Goal: Task Accomplishment & Management: Use online tool/utility

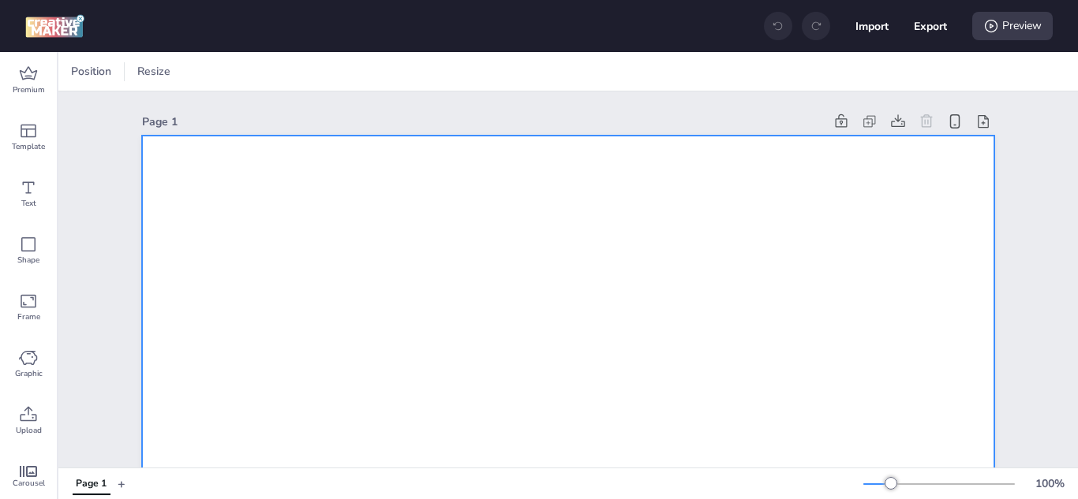
click at [24, 415] on icon at bounding box center [29, 413] width 17 height 15
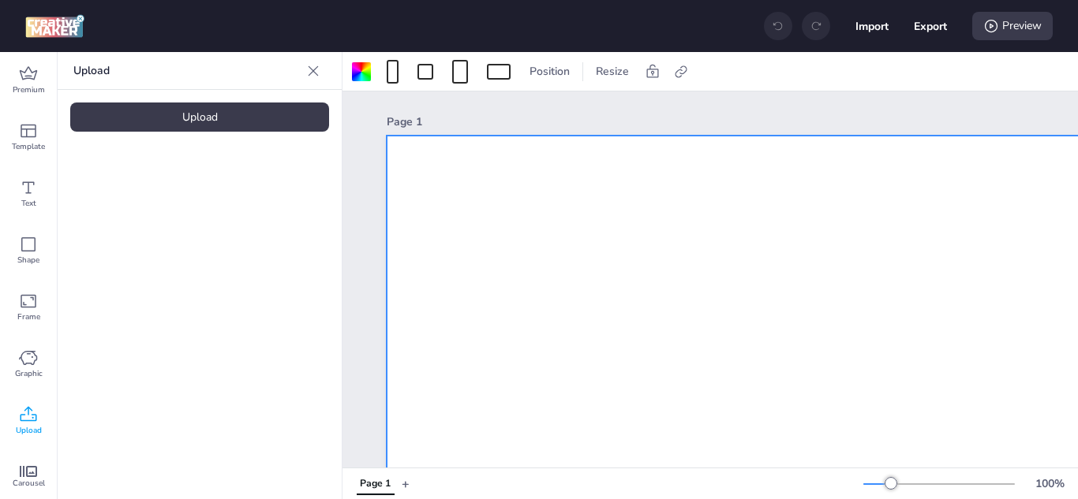
click at [238, 128] on div "Upload" at bounding box center [199, 117] width 259 height 29
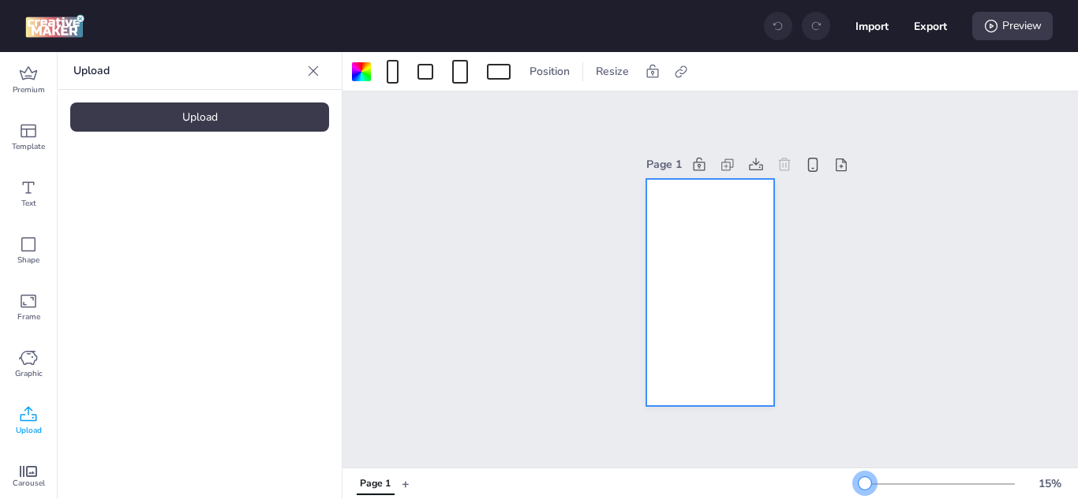
drag, startPoint x: 876, startPoint y: 480, endPoint x: 853, endPoint y: 480, distance: 22.9
click at [858, 480] on div at bounding box center [864, 483] width 13 height 13
click at [137, 234] on video at bounding box center [133, 220] width 126 height 63
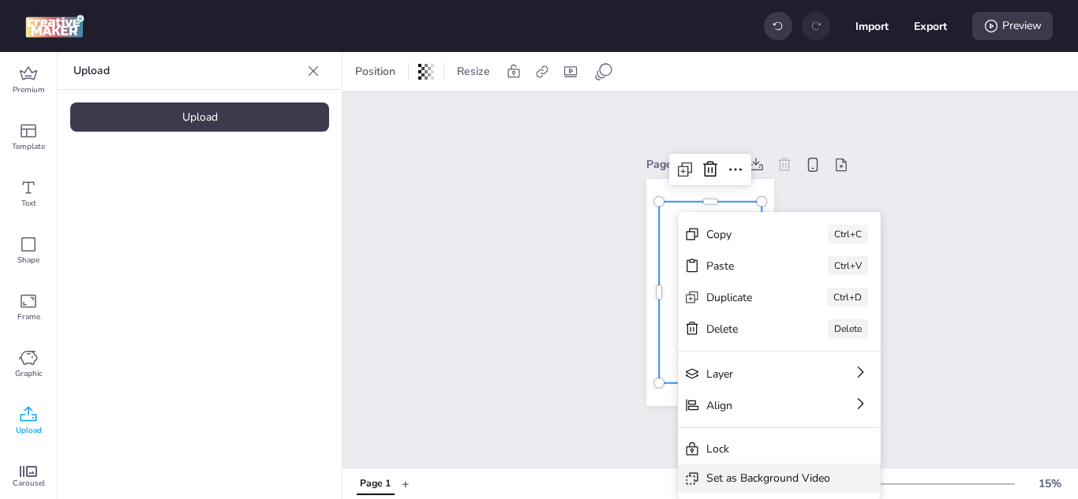
click at [763, 469] on div "Set as Background Video" at bounding box center [779, 478] width 203 height 29
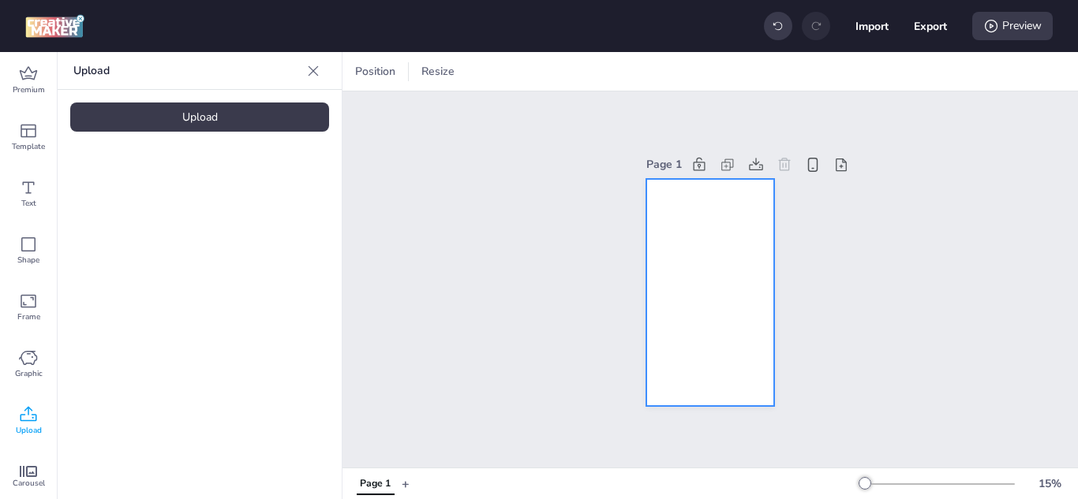
click at [684, 241] on video at bounding box center [710, 292] width 128 height 227
click at [682, 64] on icon at bounding box center [681, 72] width 16 height 16
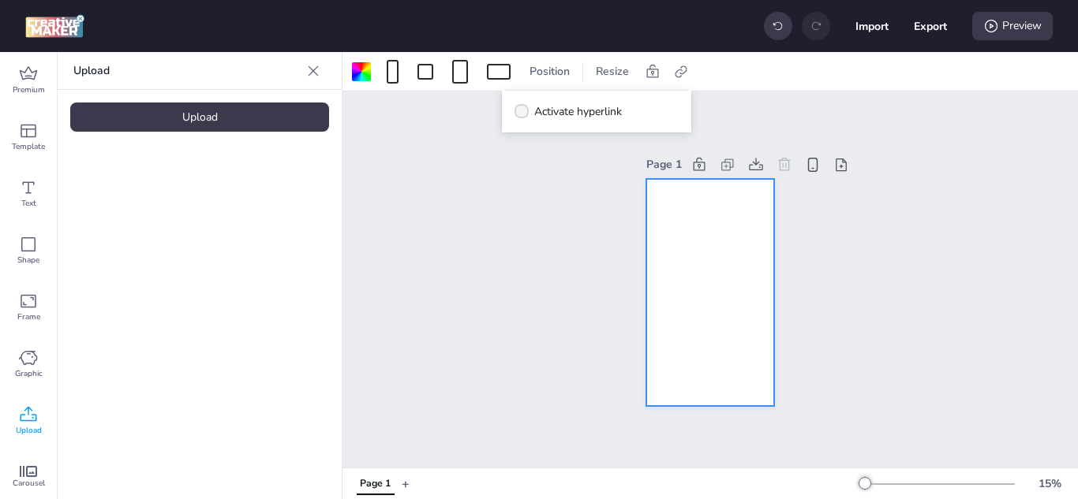
click at [577, 117] on span "Activate hyperlink" at bounding box center [578, 111] width 88 height 17
click at [524, 117] on input "Activate hyperlink" at bounding box center [519, 118] width 10 height 10
checkbox input "true"
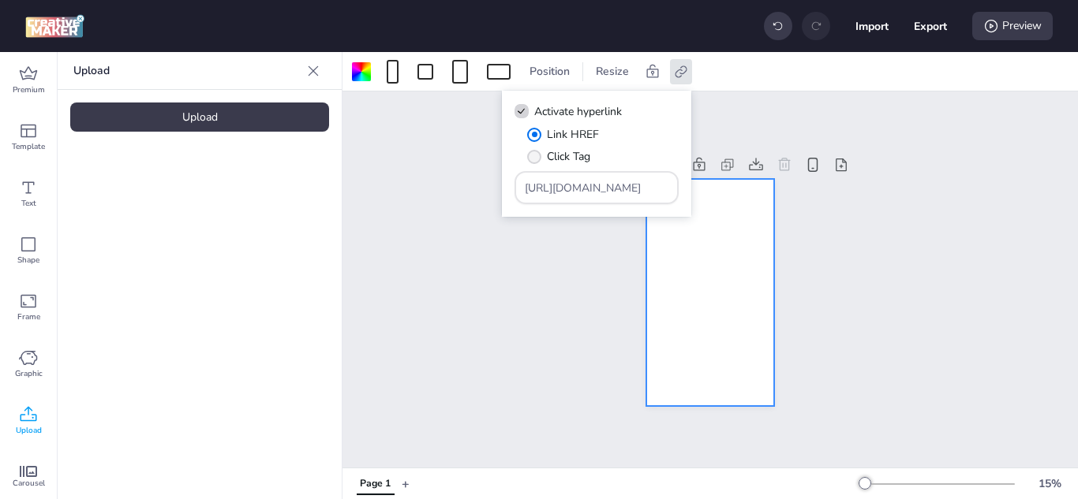
click at [537, 159] on span "" at bounding box center [534, 157] width 14 height 14
click at [537, 159] on input "Click Tag" at bounding box center [531, 163] width 10 height 10
radio input "true"
drag, startPoint x: 629, startPoint y: 190, endPoint x: 499, endPoint y: 189, distance: 129.4
click at [499, 189] on body "Import Export Preview Premium Template Text Shape Frame Graphic Upload Carousel…" at bounding box center [539, 249] width 1078 height 499
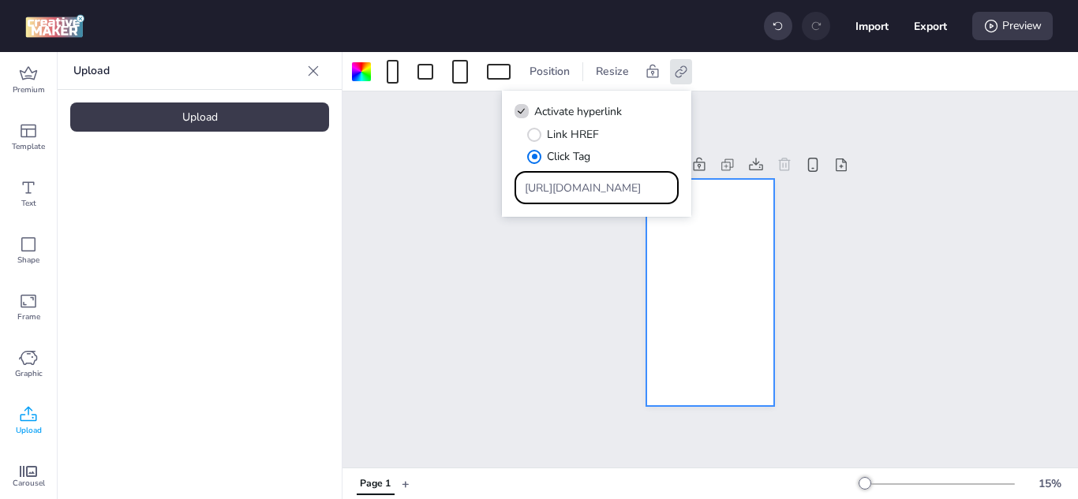
paste input "[DOMAIN_NAME][URL]"
type input "[URL][DOMAIN_NAME]"
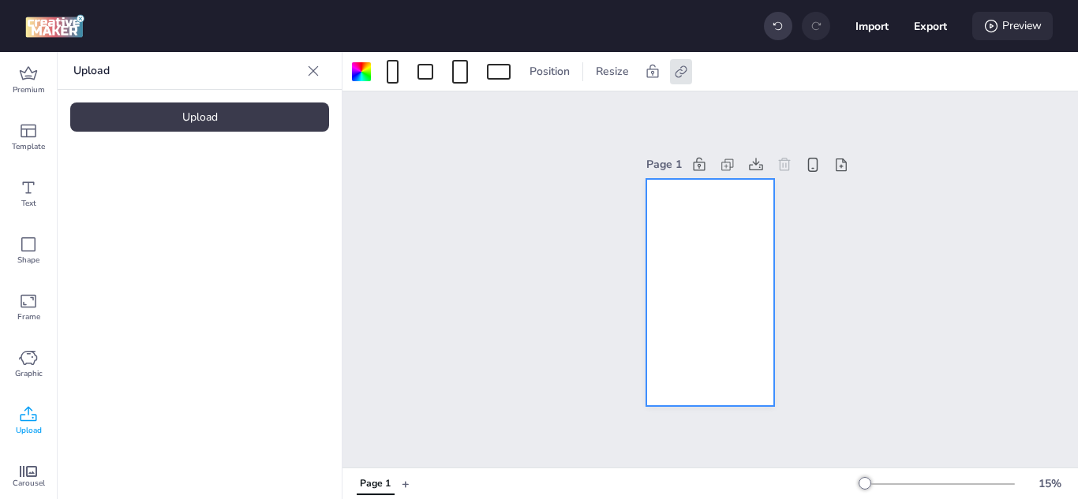
click at [1012, 21] on div "Preview" at bounding box center [1012, 26] width 80 height 28
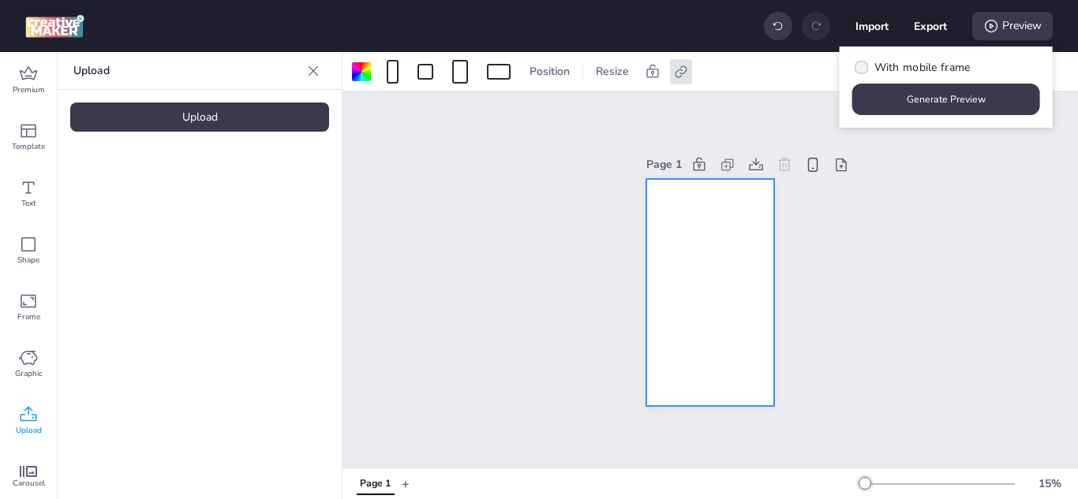
click at [909, 62] on span "With mobile frame" at bounding box center [922, 67] width 96 height 17
click at [864, 69] on input "With mobile frame" at bounding box center [859, 74] width 10 height 10
checkbox input "true"
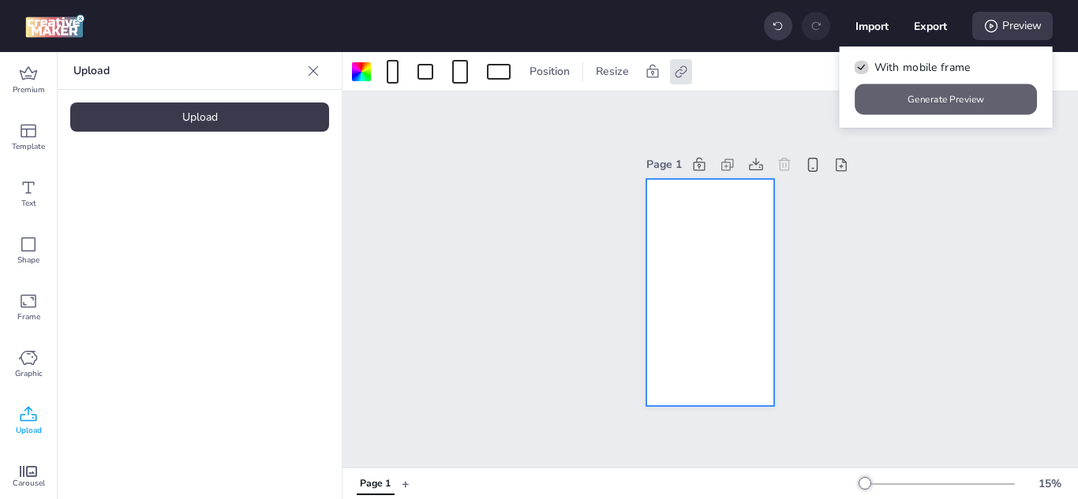
click at [926, 96] on button "Generate Preview" at bounding box center [946, 99] width 182 height 31
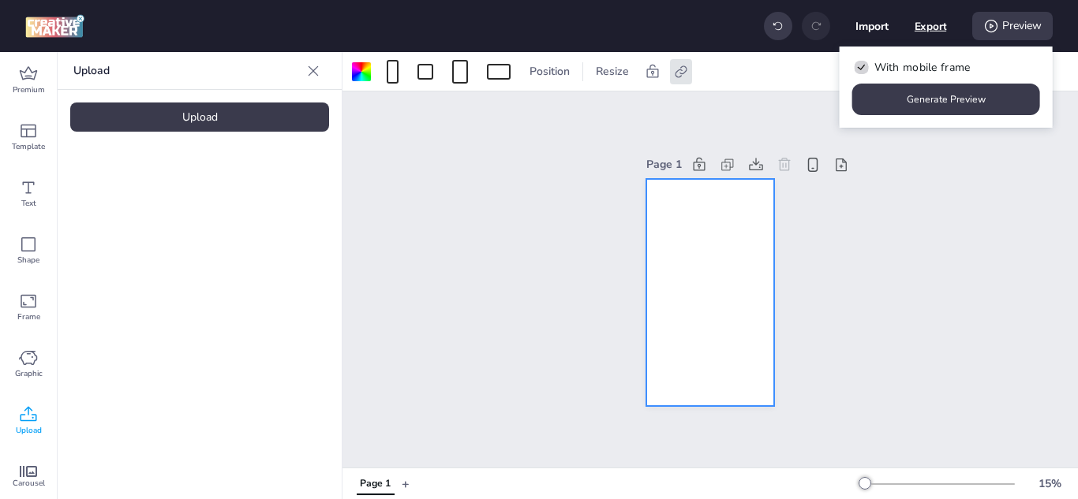
click at [922, 28] on button "Export" at bounding box center [931, 26] width 32 height 32
select select "html"
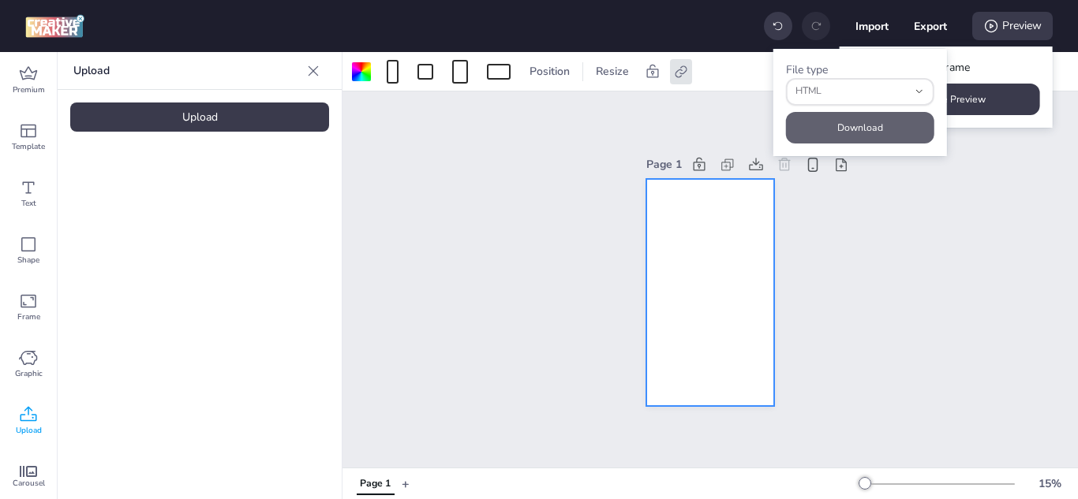
click at [865, 129] on button "Download" at bounding box center [860, 128] width 148 height 32
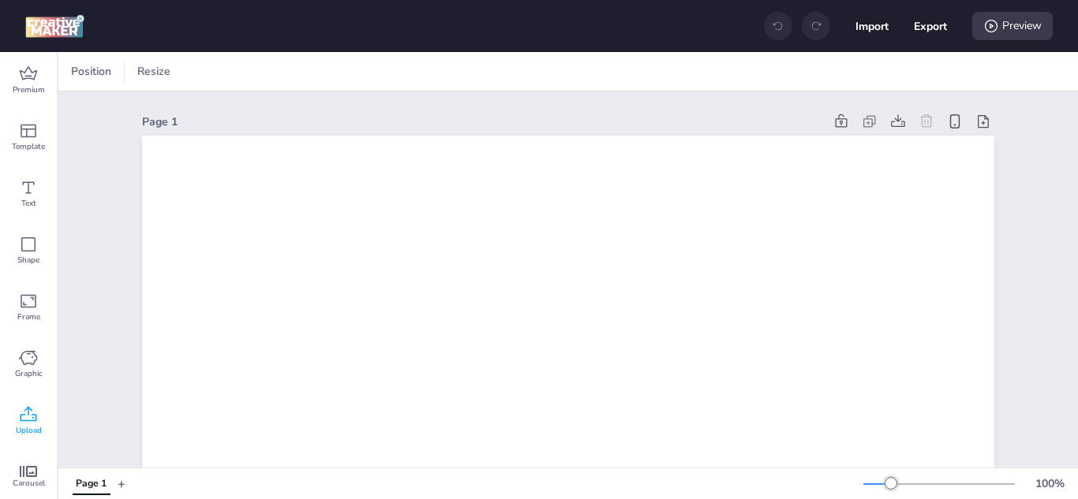
click at [21, 412] on icon at bounding box center [28, 415] width 19 height 19
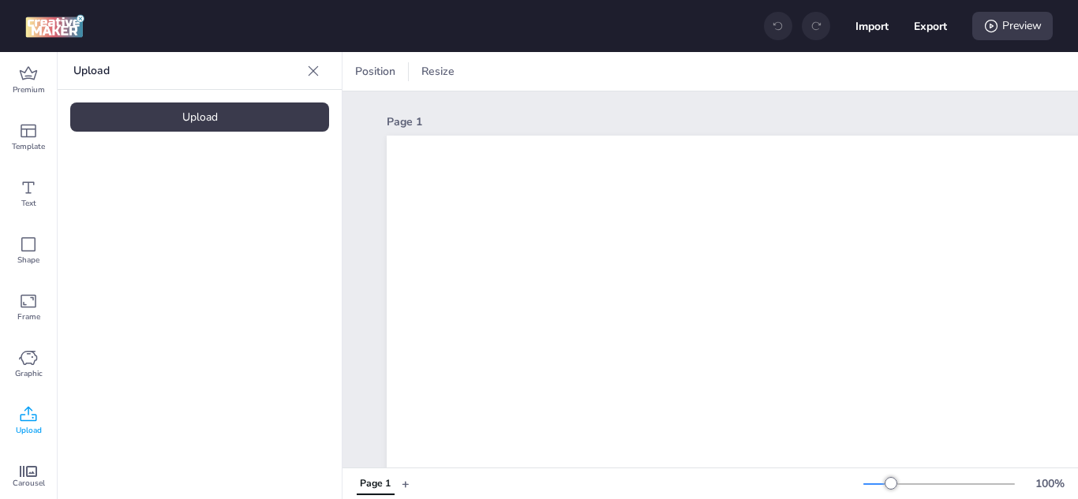
click at [199, 109] on div "Upload" at bounding box center [199, 117] width 259 height 29
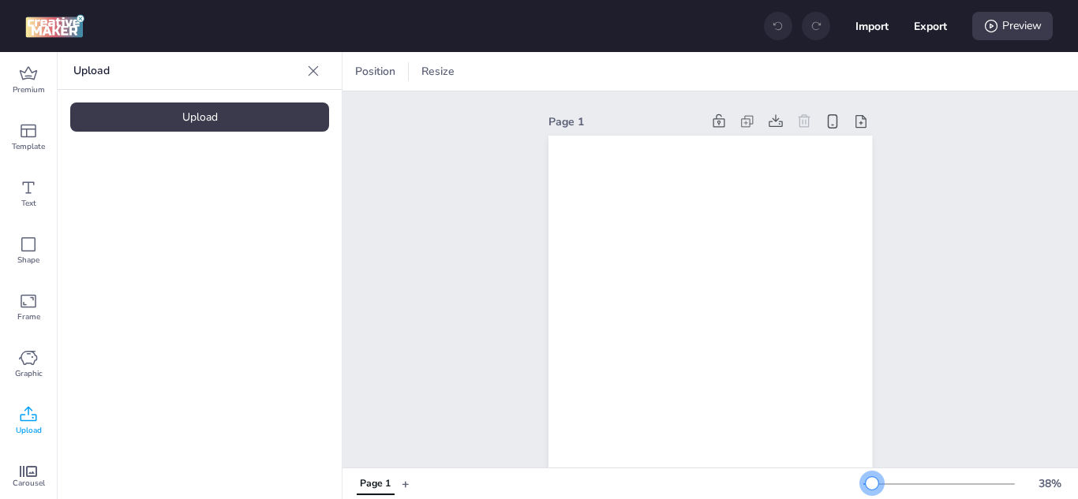
drag, startPoint x: 880, startPoint y: 477, endPoint x: 860, endPoint y: 481, distance: 20.0
click at [866, 481] on div at bounding box center [872, 483] width 13 height 13
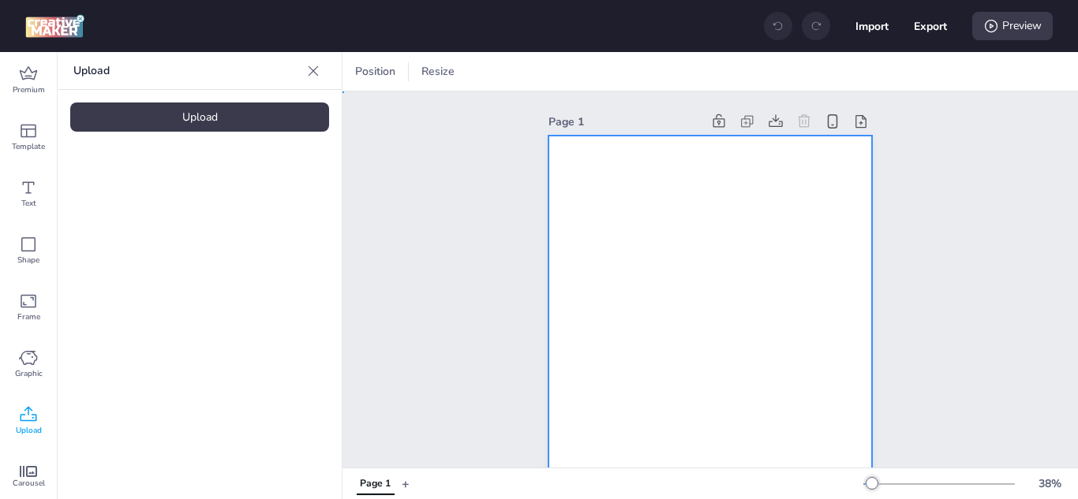
click at [745, 328] on div at bounding box center [710, 424] width 324 height 576
click at [130, 229] on video at bounding box center [133, 220] width 126 height 63
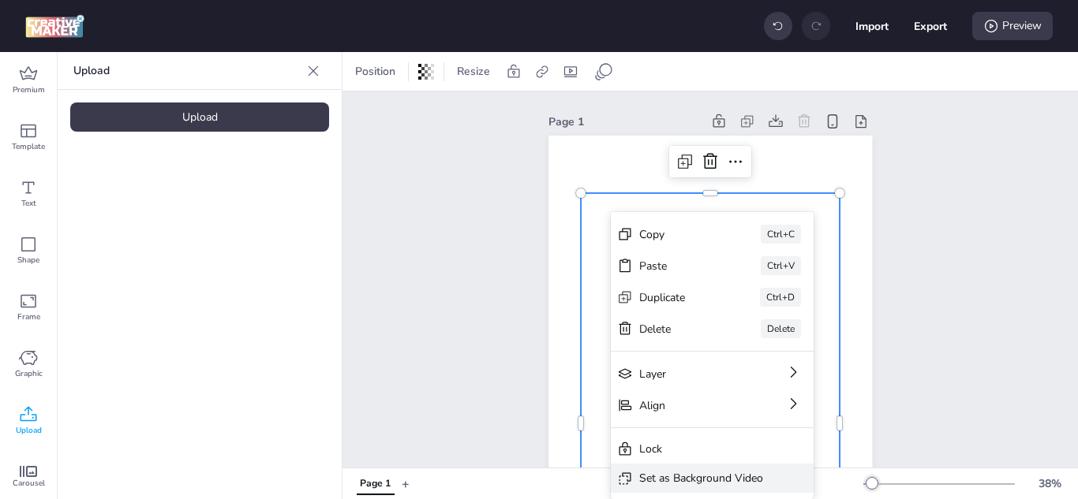
click at [668, 475] on div "Set as Background Video" at bounding box center [701, 478] width 124 height 17
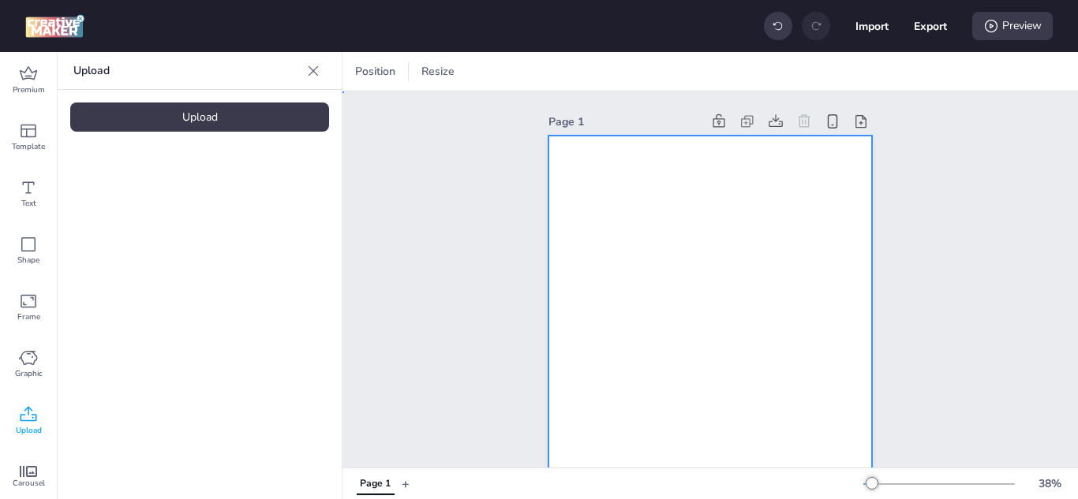
click at [651, 301] on video at bounding box center [710, 424] width 324 height 576
click at [674, 67] on icon at bounding box center [681, 72] width 16 height 16
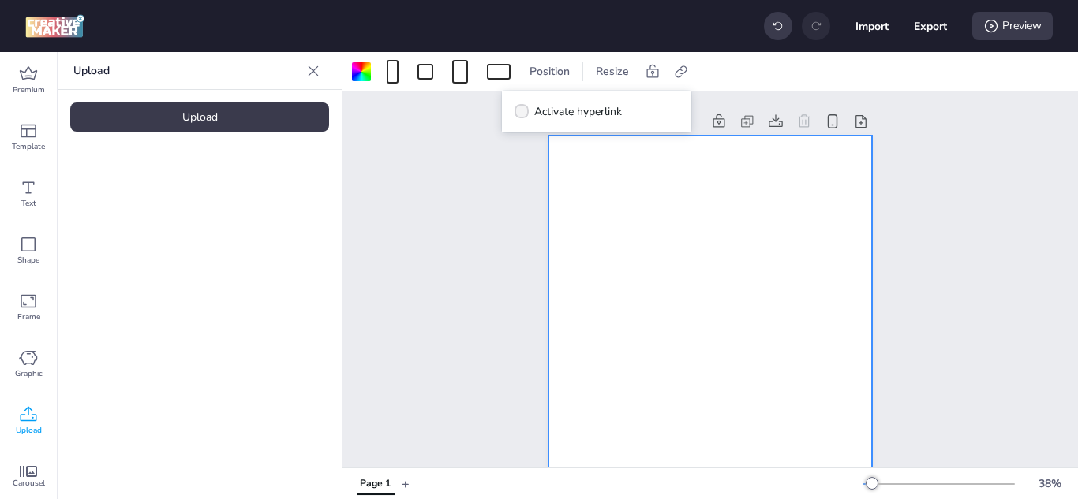
click at [523, 101] on label "Activate hyperlink" at bounding box center [568, 112] width 118 height 28
click at [523, 113] on input "Activate hyperlink" at bounding box center [519, 118] width 10 height 10
checkbox input "true"
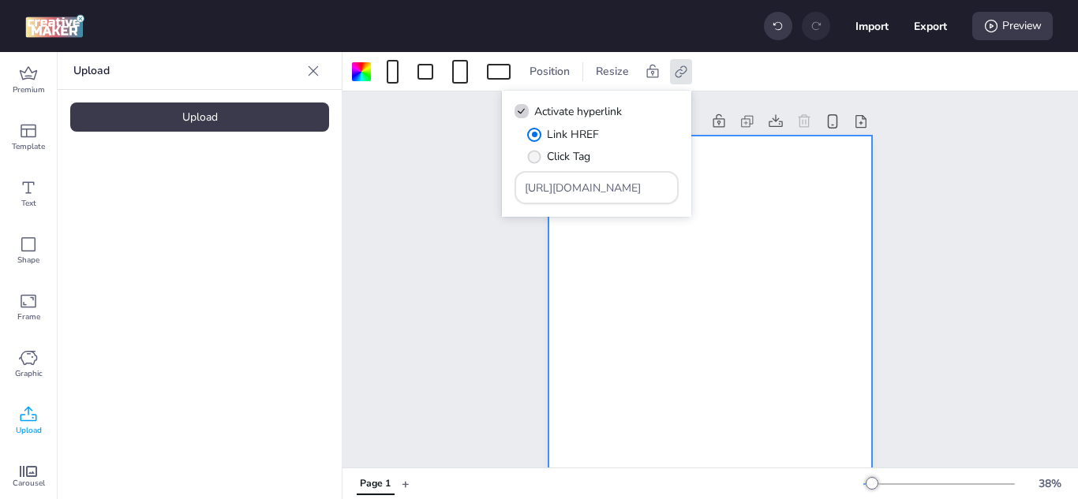
click at [533, 156] on span "" at bounding box center [534, 156] width 13 height 13
click at [533, 158] on input "Click Tag" at bounding box center [531, 163] width 10 height 10
radio input "true"
drag, startPoint x: 627, startPoint y: 190, endPoint x: 481, endPoint y: 178, distance: 147.2
click at [481, 178] on body "Import Export Preview Premium Template Text Shape Frame Graphic Upload Carousel…" at bounding box center [539, 249] width 1078 height 499
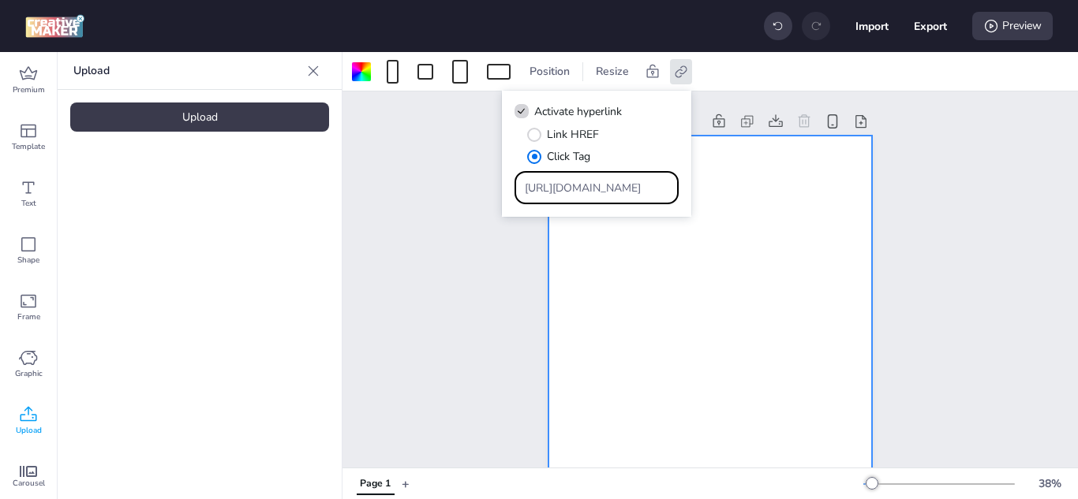
paste input "[DOMAIN_NAME][URL]"
type input "[URL][DOMAIN_NAME]"
click at [921, 21] on button "Export" at bounding box center [931, 26] width 32 height 32
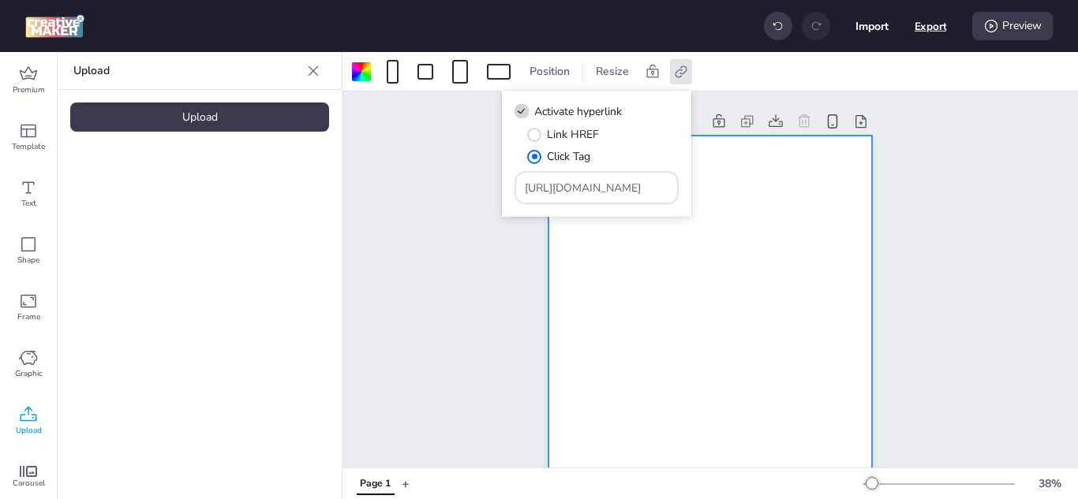
select select "html"
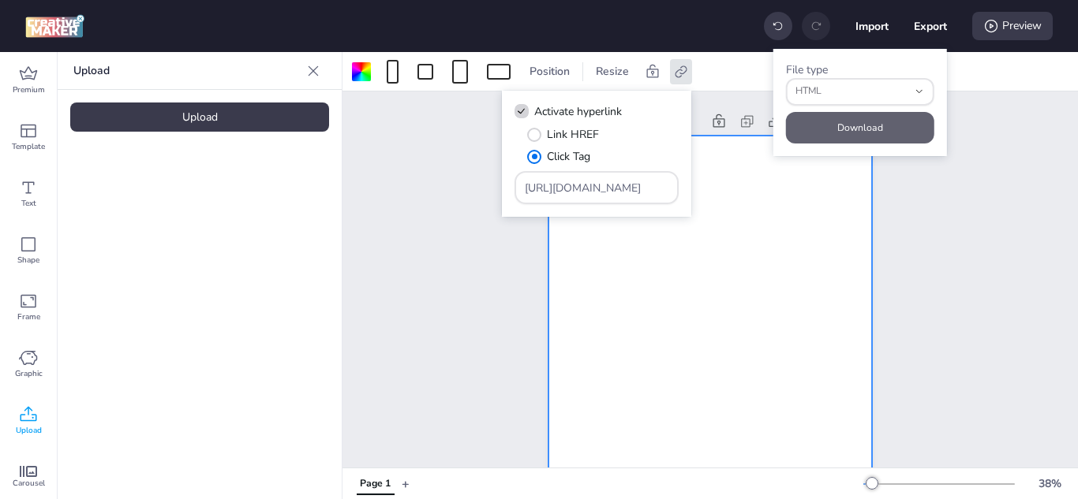
click at [842, 122] on button "Download" at bounding box center [860, 128] width 148 height 32
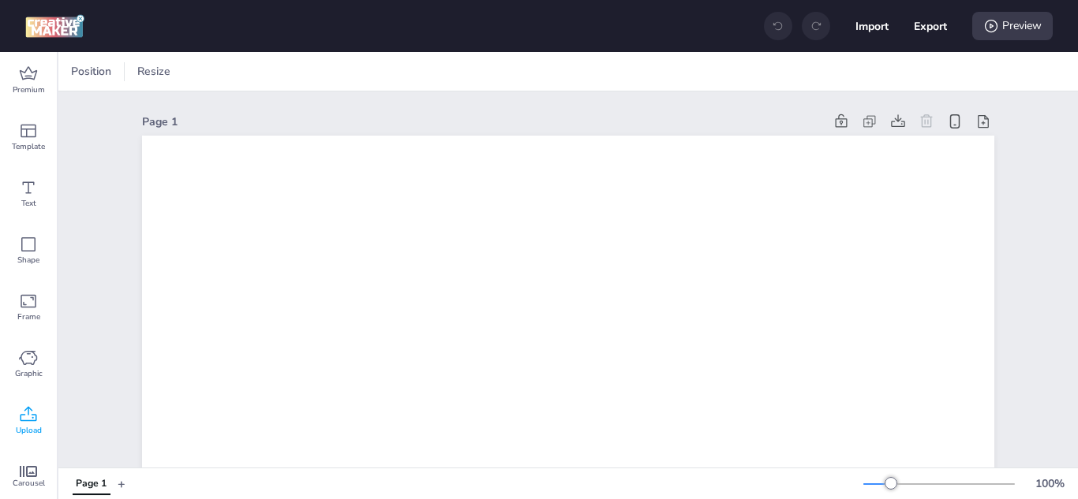
click at [32, 427] on span "Upload" at bounding box center [29, 431] width 26 height 13
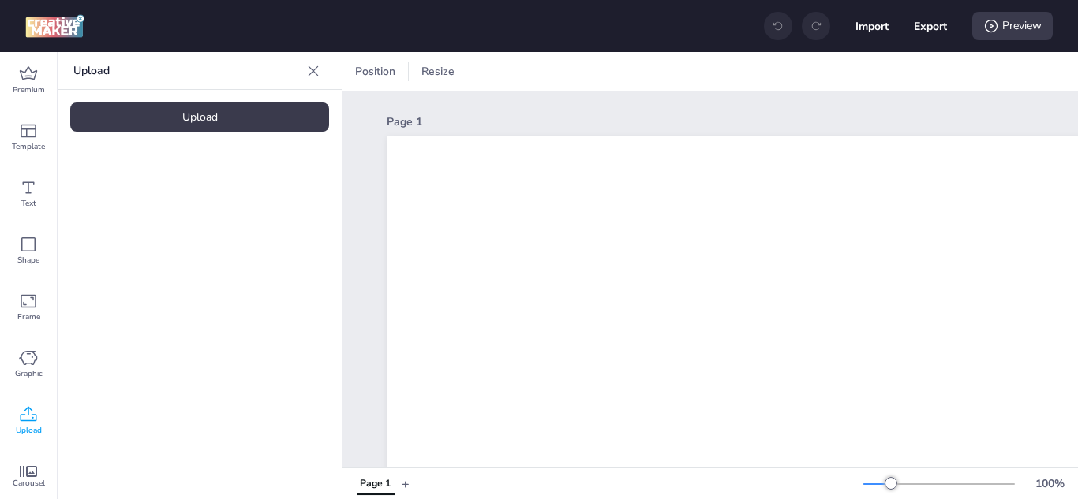
click at [213, 127] on div "Upload" at bounding box center [199, 117] width 259 height 29
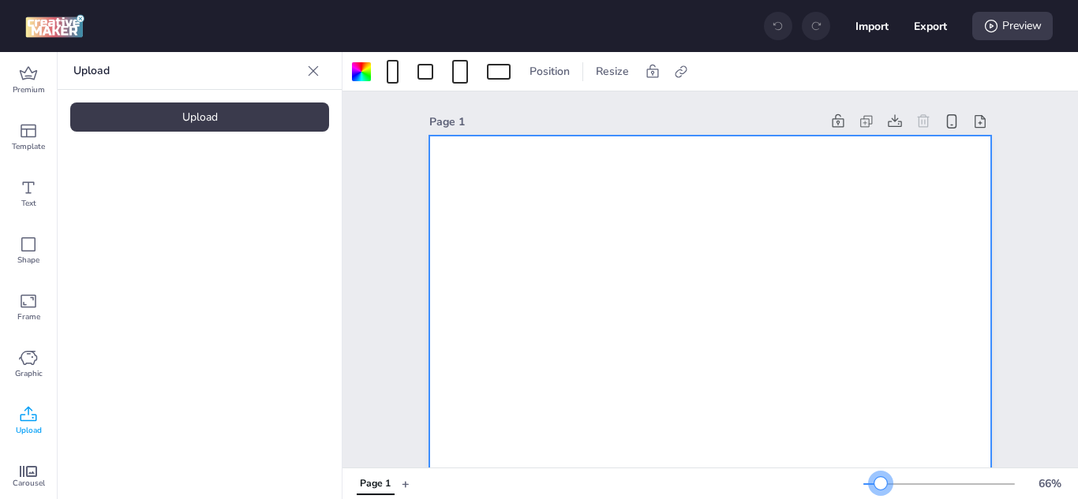
drag, startPoint x: 877, startPoint y: 484, endPoint x: 869, endPoint y: 488, distance: 9.2
click at [874, 488] on div at bounding box center [880, 483] width 13 height 13
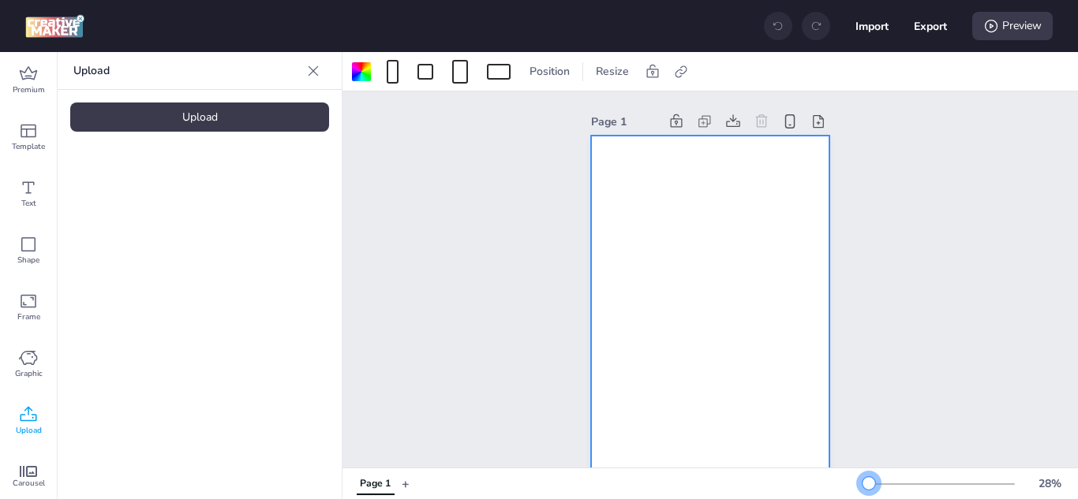
drag, startPoint x: 873, startPoint y: 485, endPoint x: 856, endPoint y: 484, distance: 16.6
click at [862, 484] on div at bounding box center [868, 483] width 13 height 13
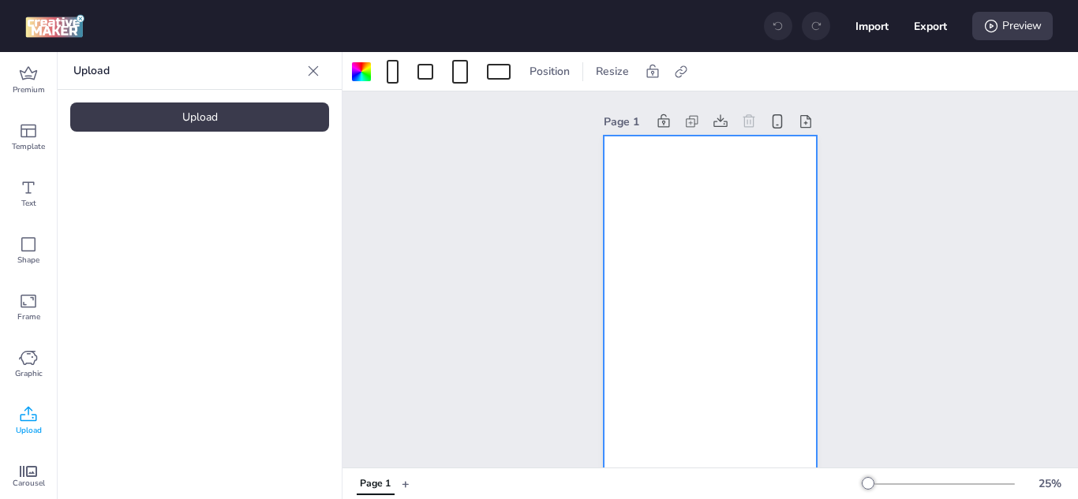
click at [133, 223] on video at bounding box center [133, 220] width 126 height 63
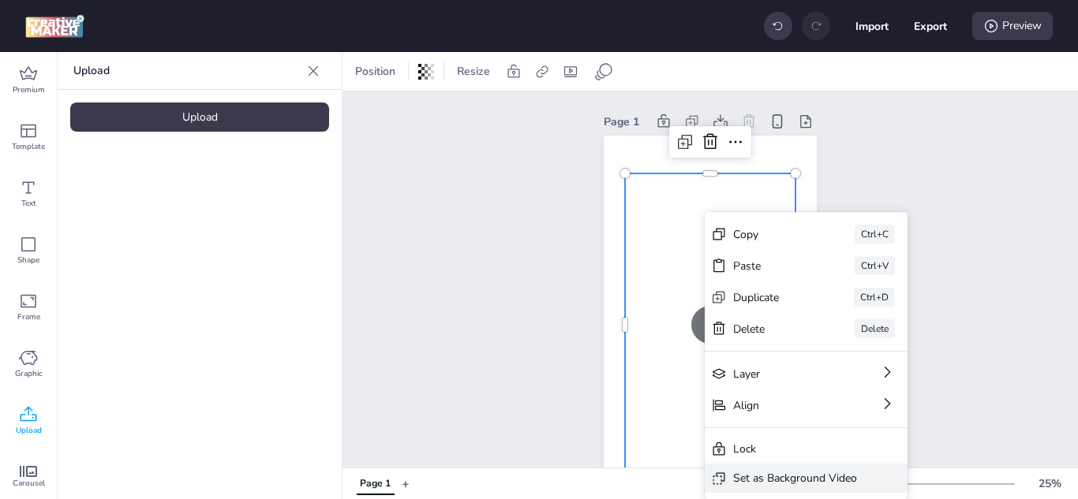
click at [769, 480] on div "Set as Background Video" at bounding box center [795, 478] width 124 height 17
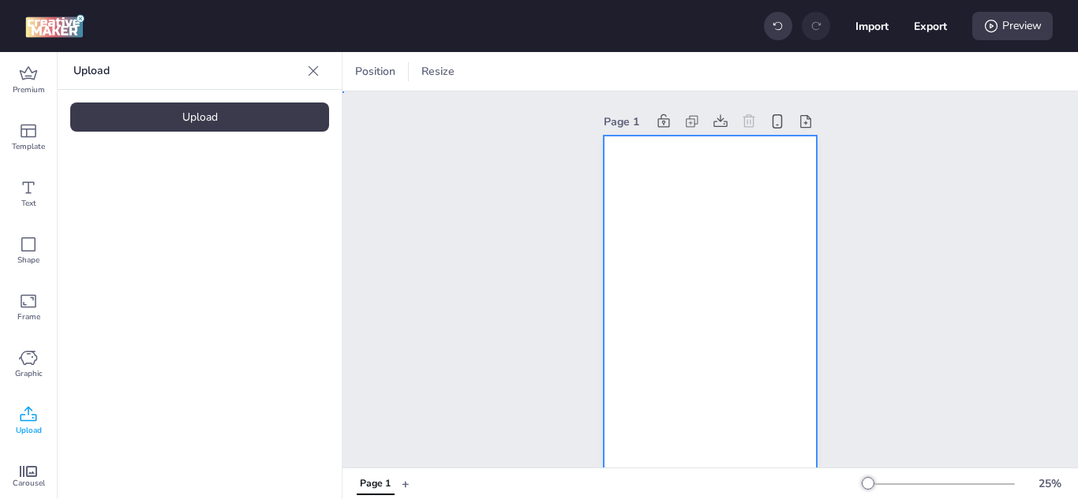
click at [716, 214] on video at bounding box center [710, 325] width 213 height 379
click at [677, 73] on icon at bounding box center [681, 72] width 16 height 16
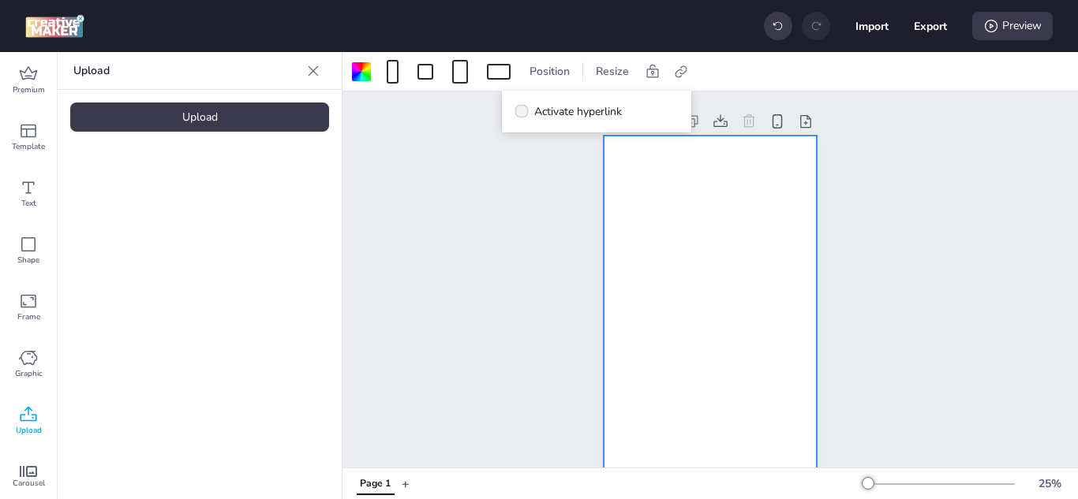
click at [564, 114] on span "Activate hyperlink" at bounding box center [578, 111] width 88 height 17
click at [524, 114] on input "Activate hyperlink" at bounding box center [519, 118] width 10 height 10
checkbox input "true"
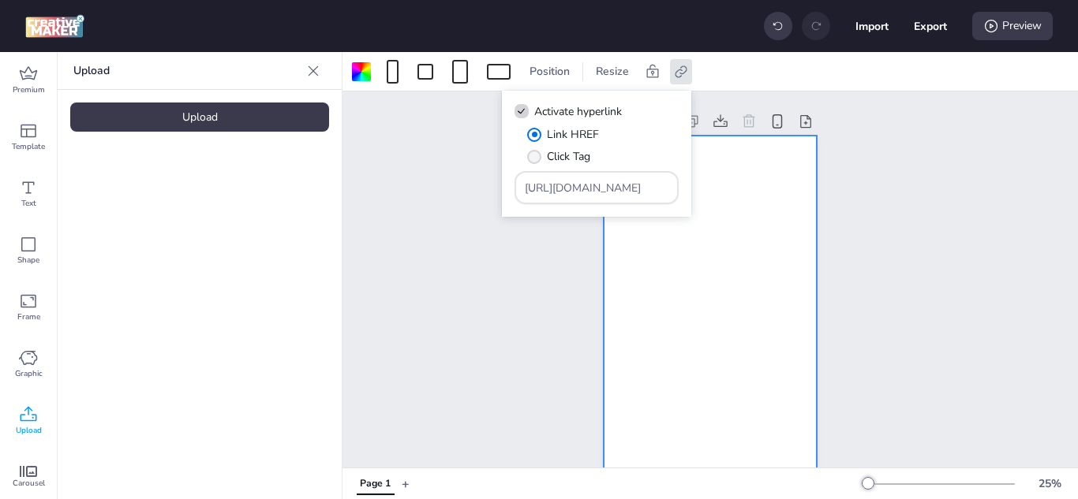
click at [552, 152] on span "Click Tag" at bounding box center [568, 156] width 43 height 17
click at [537, 158] on input "Click Tag" at bounding box center [531, 163] width 10 height 10
radio input "true"
drag, startPoint x: 638, startPoint y: 190, endPoint x: 474, endPoint y: 187, distance: 164.2
click at [474, 187] on body "Import Export Preview Premium Template Text Shape Frame Graphic Upload Carousel…" at bounding box center [539, 249] width 1078 height 499
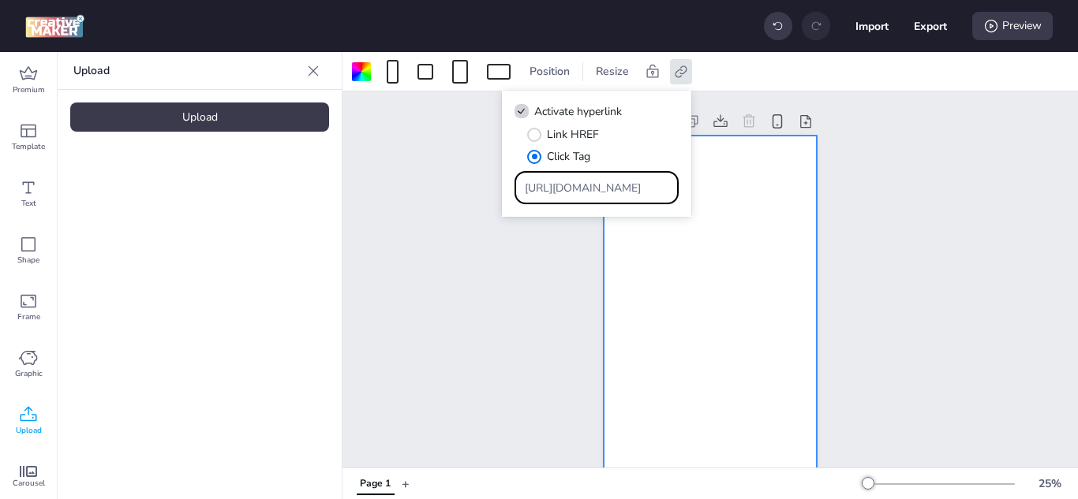
paste input "[DOMAIN_NAME][URL]"
type input "[URL][DOMAIN_NAME]"
click at [915, 29] on button "Export" at bounding box center [931, 26] width 32 height 32
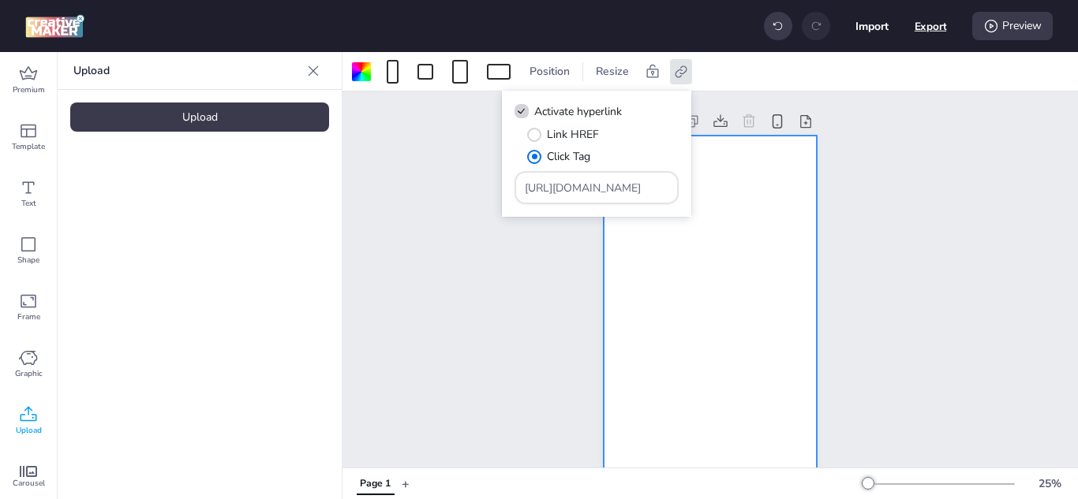
select select "html"
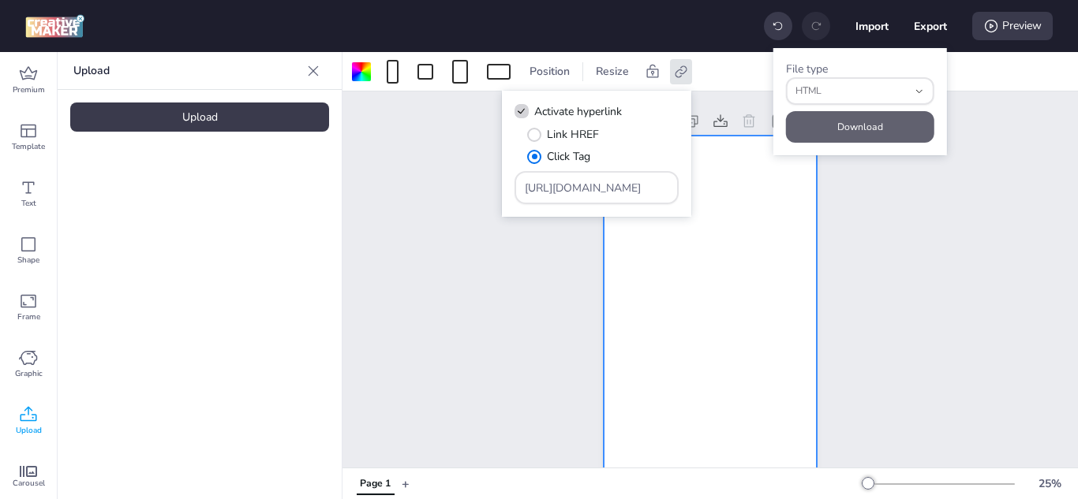
click at [860, 118] on button "Download" at bounding box center [860, 127] width 148 height 32
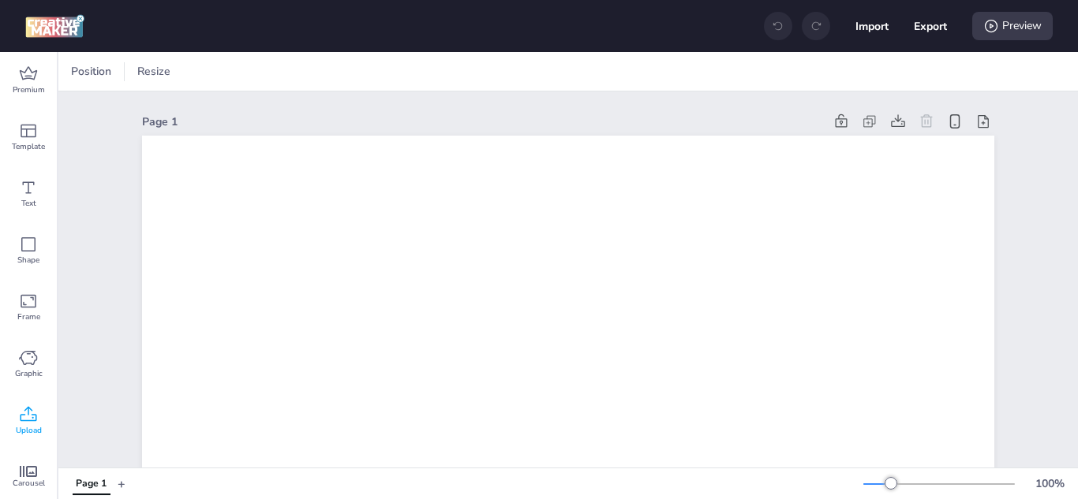
click at [28, 418] on icon at bounding box center [28, 415] width 19 height 19
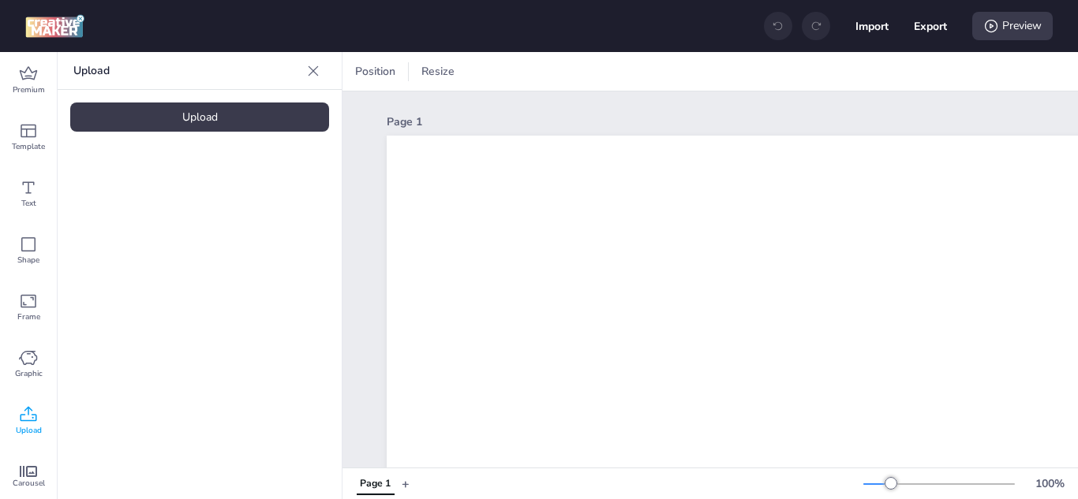
click at [152, 129] on div "Upload" at bounding box center [199, 117] width 259 height 29
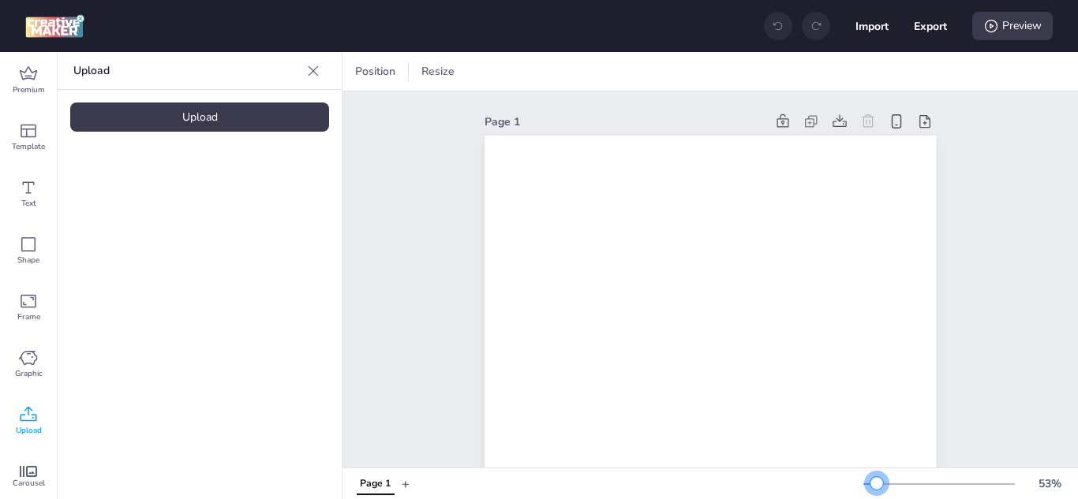
drag, startPoint x: 880, startPoint y: 483, endPoint x: 824, endPoint y: 467, distance: 58.2
click at [870, 486] on div at bounding box center [876, 483] width 13 height 13
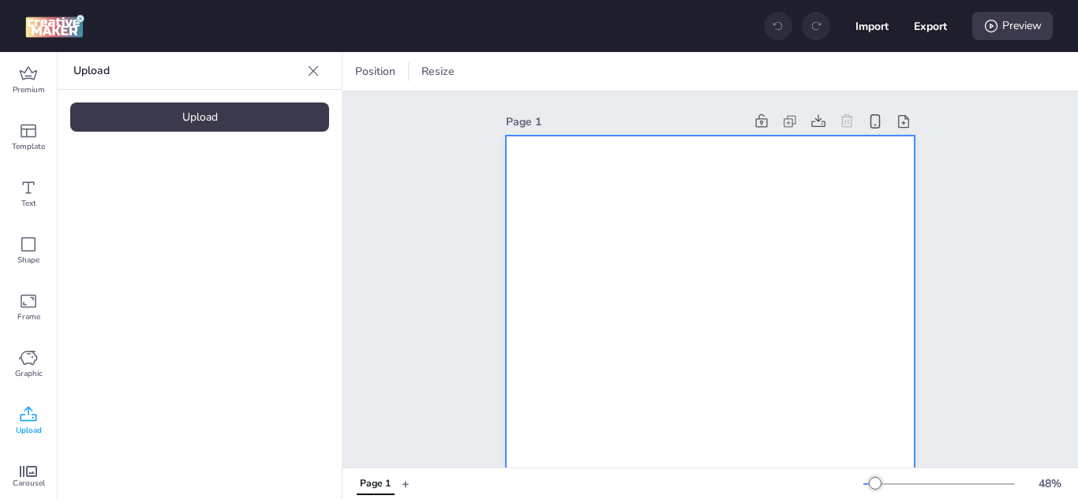
click at [698, 342] on div at bounding box center [710, 500] width 409 height 728
click at [140, 226] on video at bounding box center [133, 220] width 126 height 63
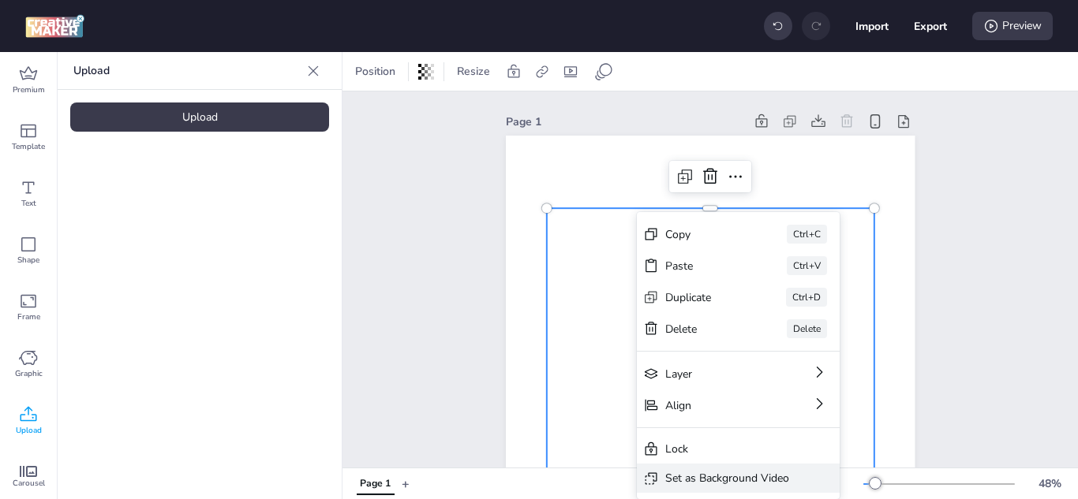
click at [711, 481] on div "Set as Background Video" at bounding box center [727, 478] width 124 height 17
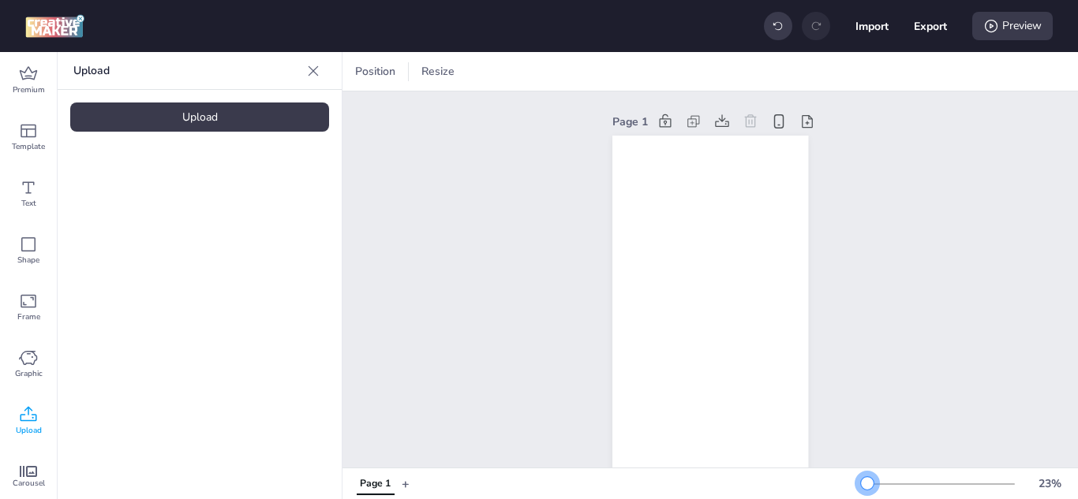
drag, startPoint x: 865, startPoint y: 484, endPoint x: 855, endPoint y: 484, distance: 9.5
click at [861, 484] on div at bounding box center [867, 483] width 13 height 13
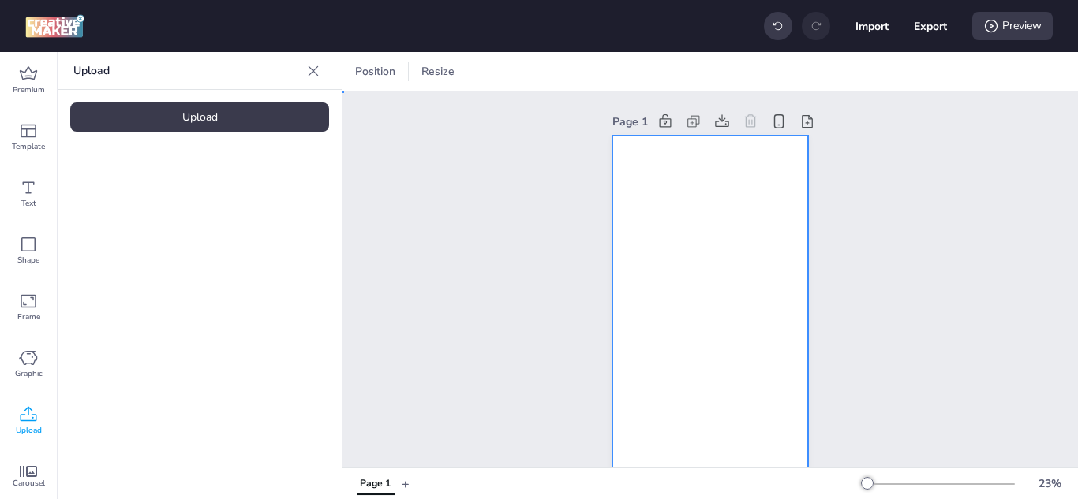
click at [705, 331] on video at bounding box center [710, 310] width 196 height 349
click at [679, 50] on div "Import Export Preview" at bounding box center [539, 26] width 1078 height 52
click at [680, 66] on icon at bounding box center [681, 72] width 16 height 16
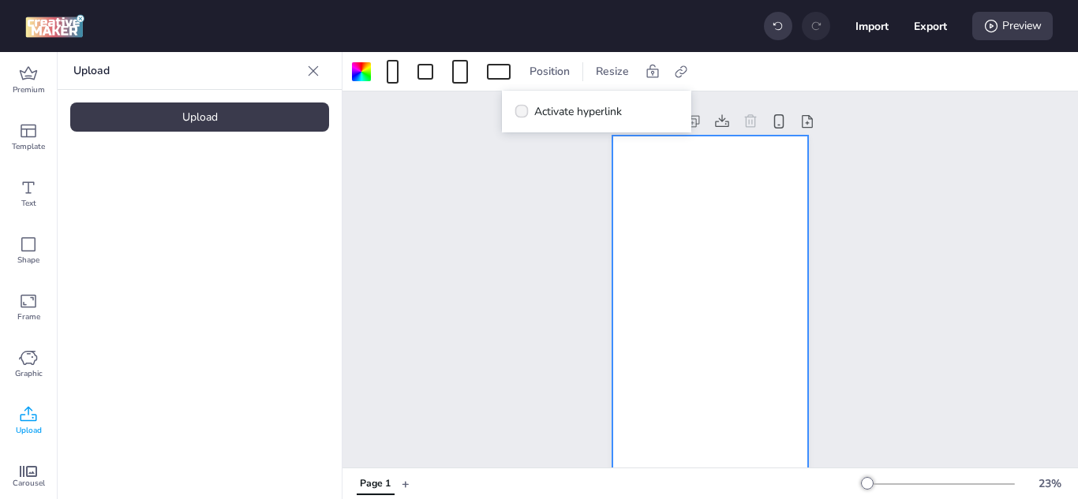
click at [513, 116] on label "Activate hyperlink" at bounding box center [568, 112] width 118 height 28
click at [514, 116] on input "Activate hyperlink" at bounding box center [519, 118] width 10 height 10
checkbox input "true"
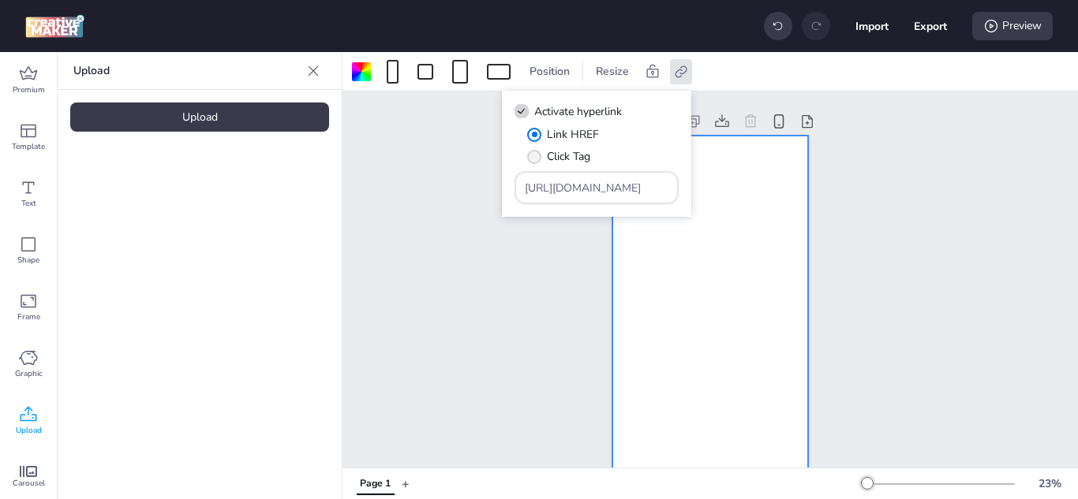
click at [547, 158] on span "Click Tag" at bounding box center [568, 156] width 43 height 17
click at [537, 158] on input "Click Tag" at bounding box center [531, 163] width 10 height 10
radio input "true"
drag, startPoint x: 634, startPoint y: 192, endPoint x: 481, endPoint y: 192, distance: 153.9
click at [481, 192] on body "Import Export Preview Premium Template Text Shape Frame Graphic Upload Carousel…" at bounding box center [539, 249] width 1078 height 499
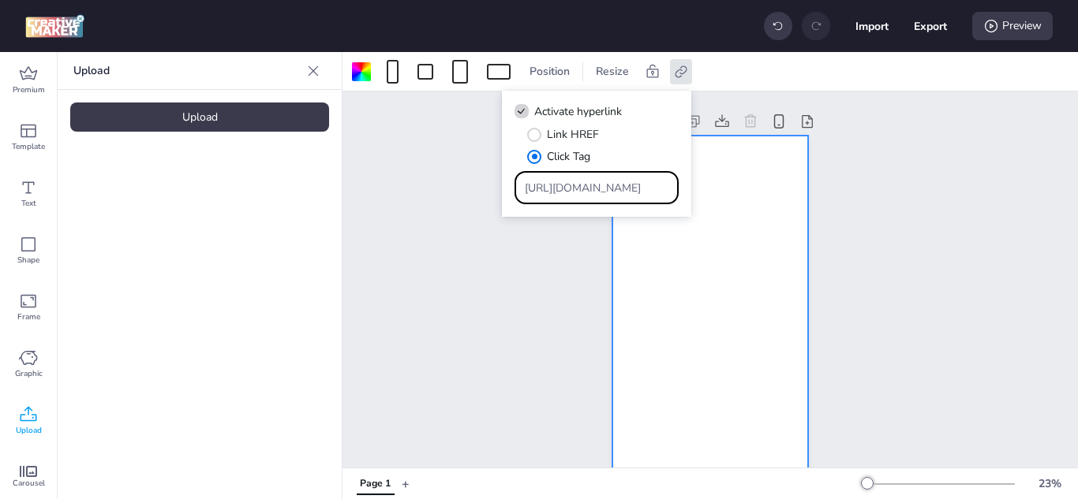
paste input "[DOMAIN_NAME][URL]"
type input "[URL][DOMAIN_NAME]"
click at [930, 22] on button "Export" at bounding box center [930, 25] width 33 height 33
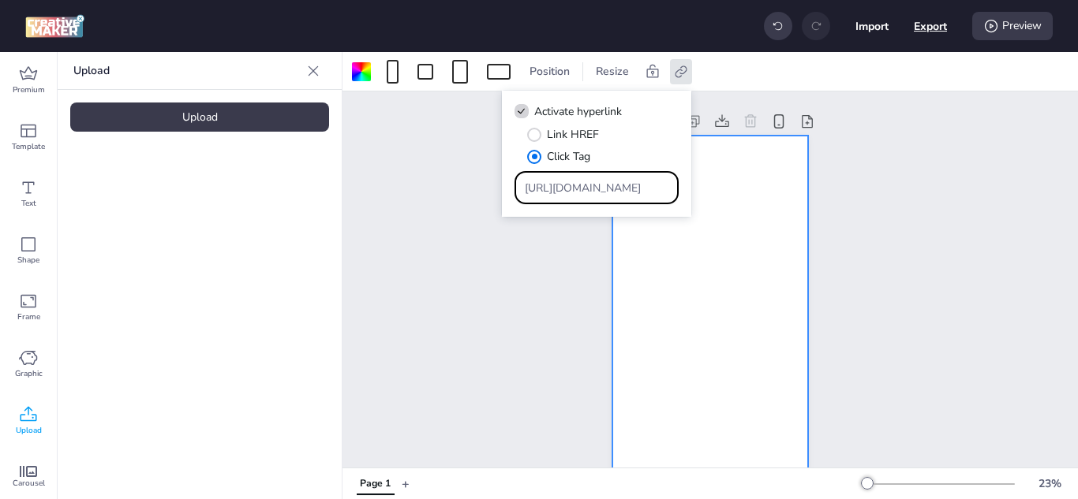
select select "html"
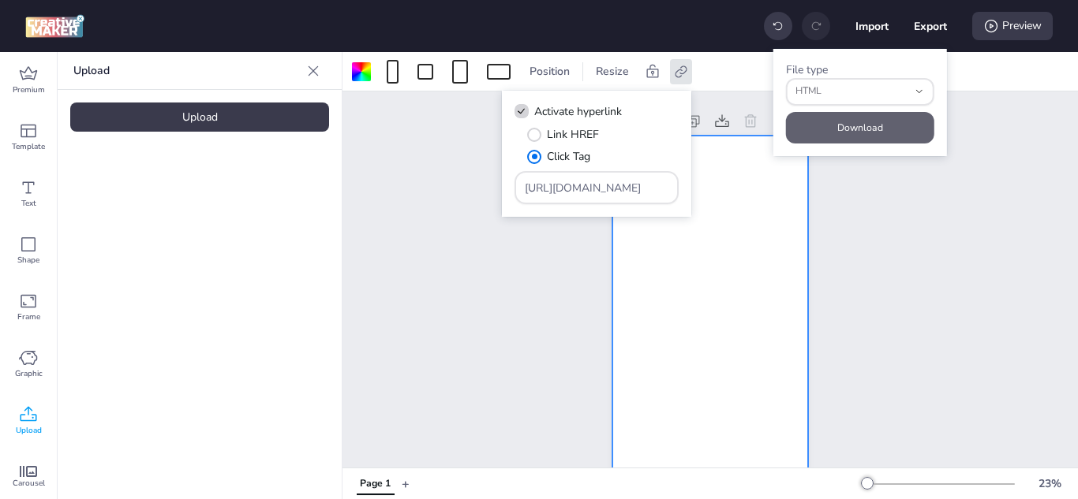
click at [817, 135] on button "Download" at bounding box center [860, 128] width 148 height 32
